Goal: Navigation & Orientation: Find specific page/section

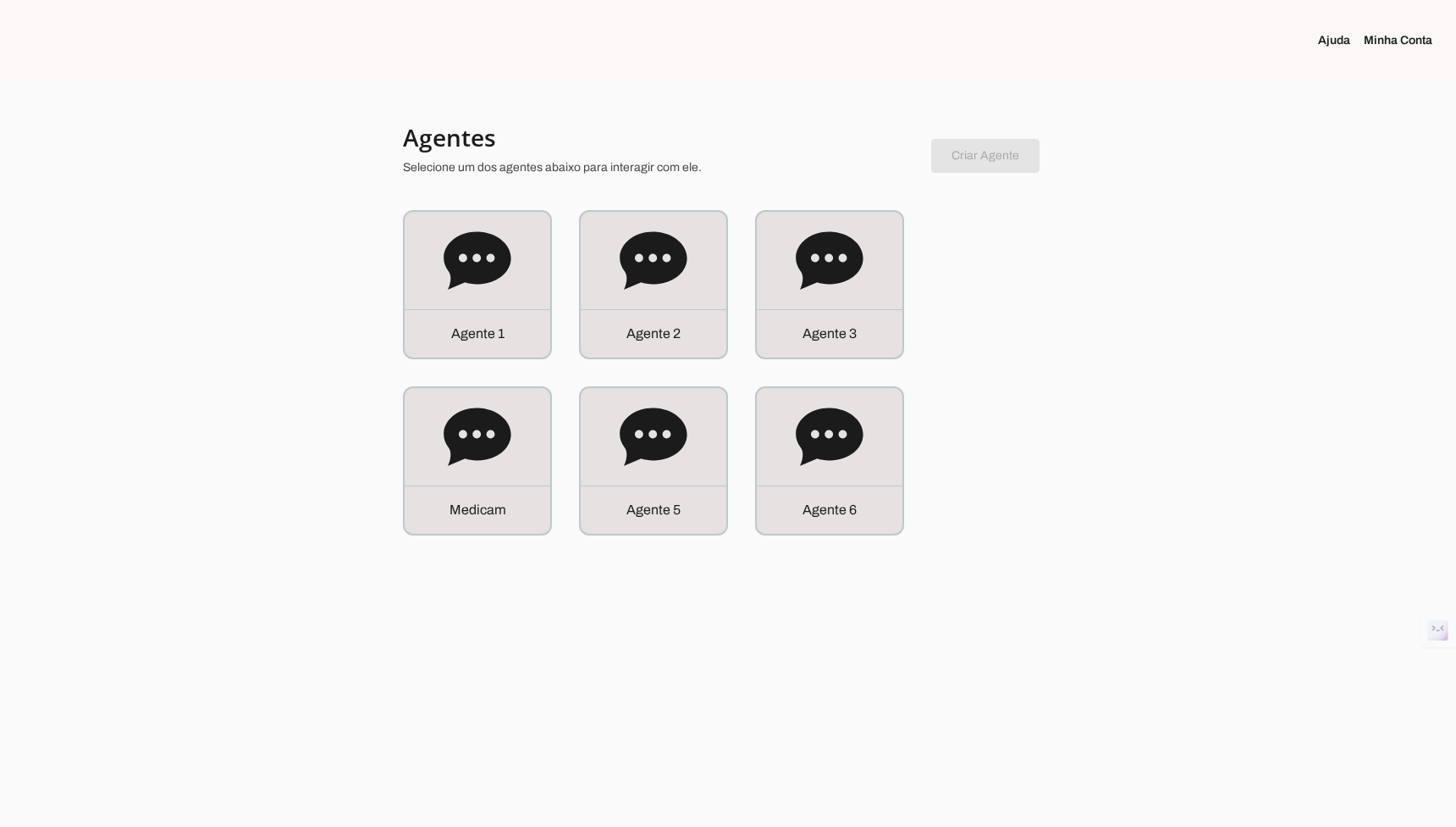
click at [274, 234] on div at bounding box center [728, 413] width 1456 height 827
